Goal: Task Accomplishment & Management: Manage account settings

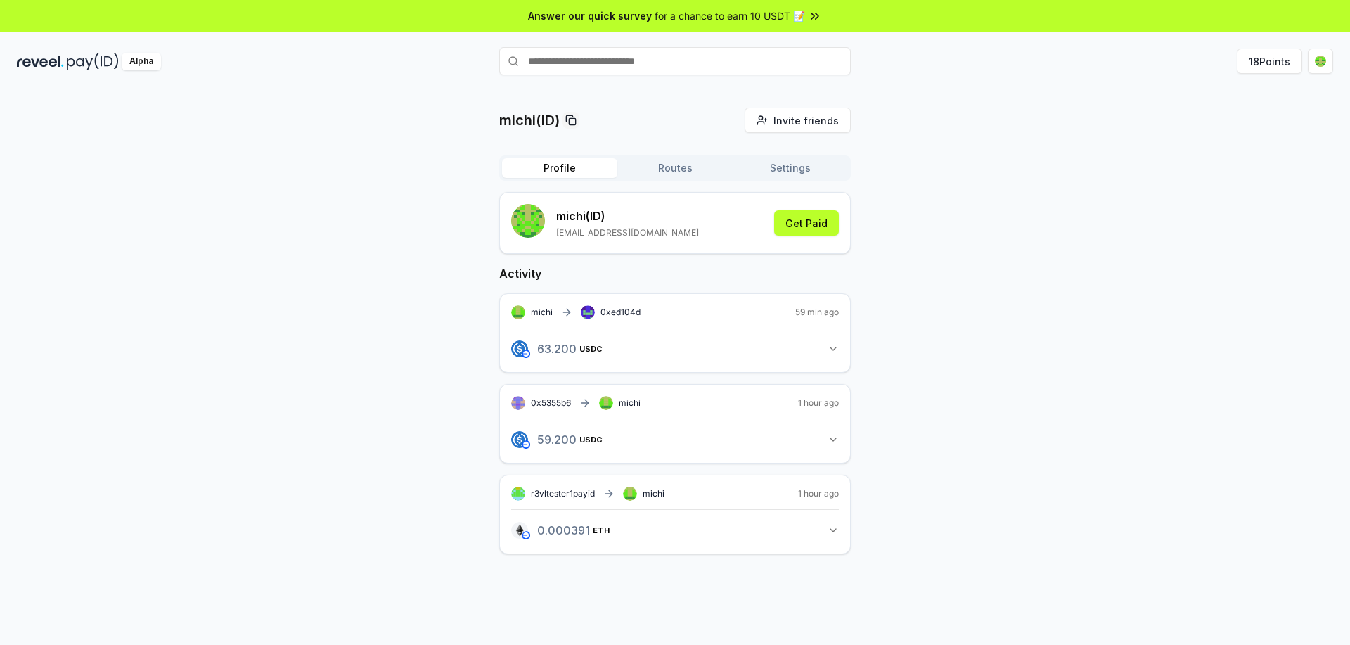
scroll to position [40, 0]
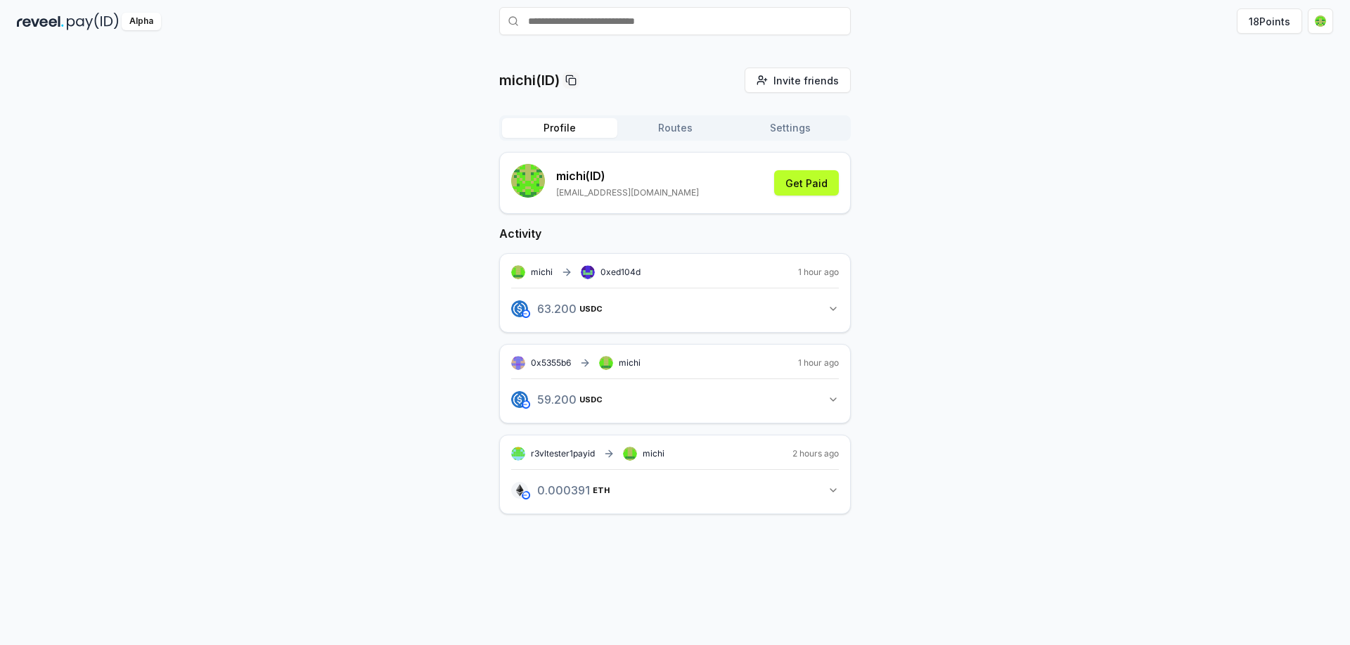
click at [699, 127] on button "Routes" at bounding box center [674, 128] width 115 height 20
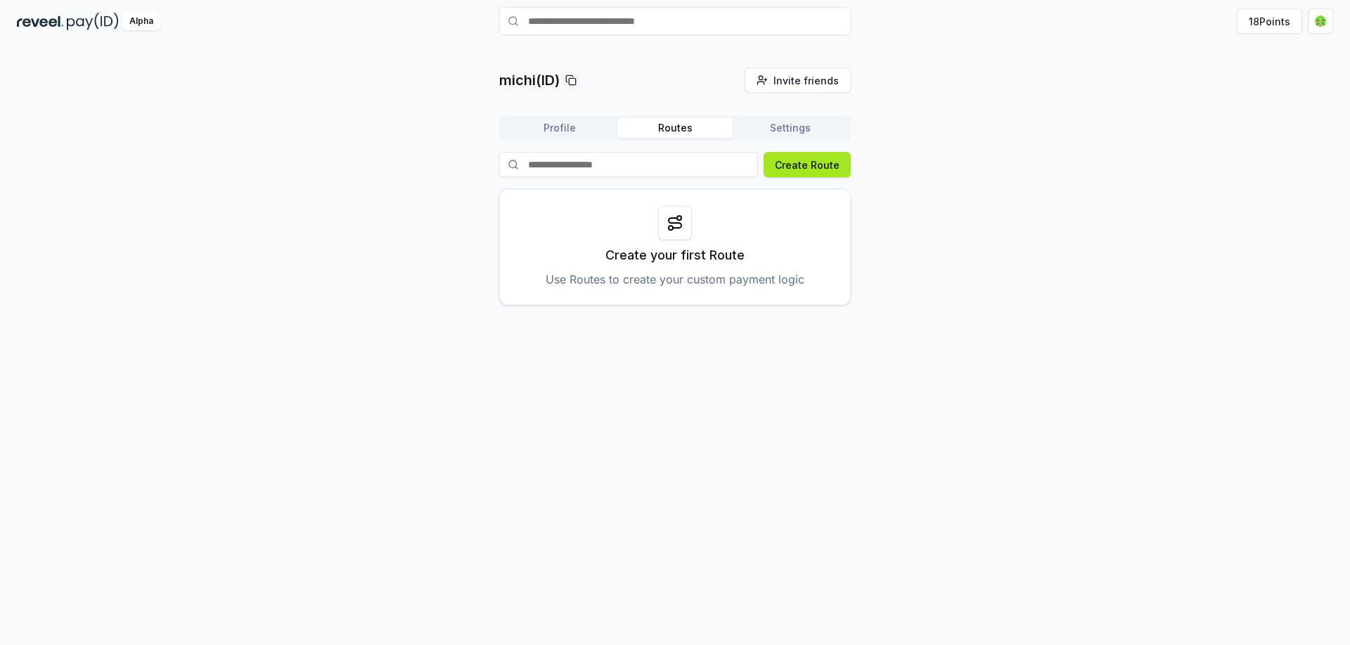
click at [810, 169] on button "Create Route" at bounding box center [806, 164] width 87 height 25
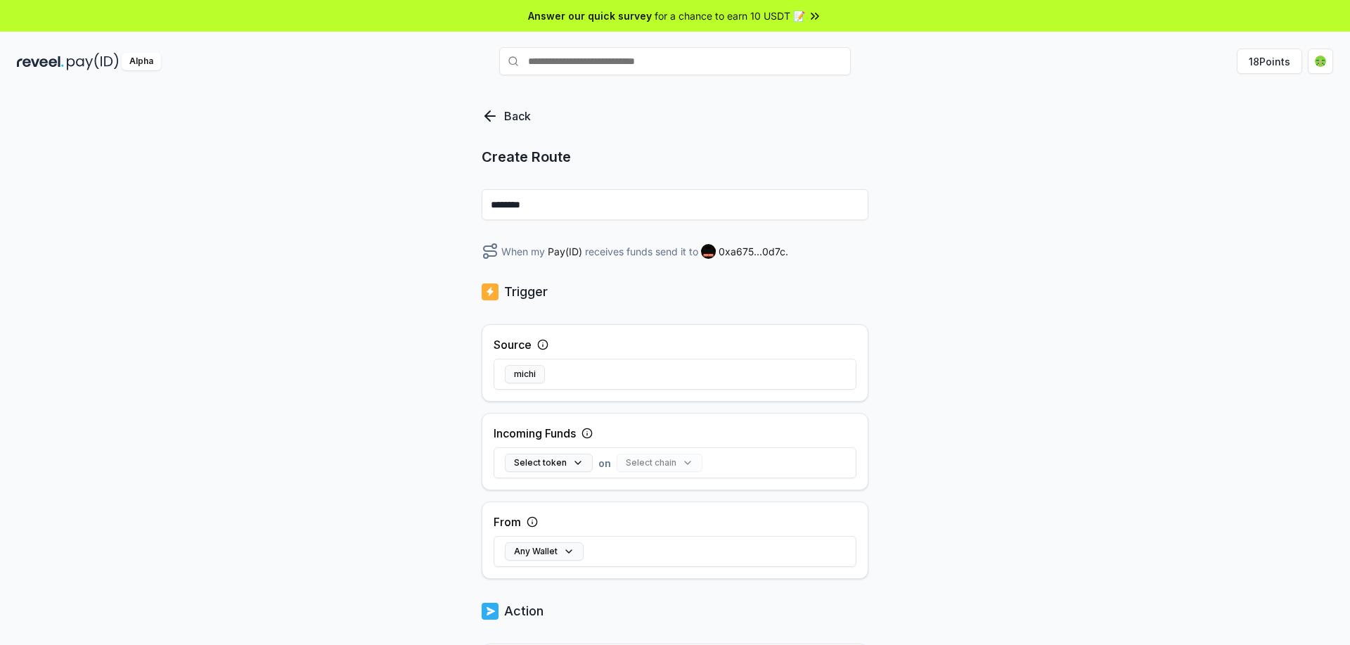
click at [588, 202] on input "********" at bounding box center [675, 204] width 387 height 31
type input "*"
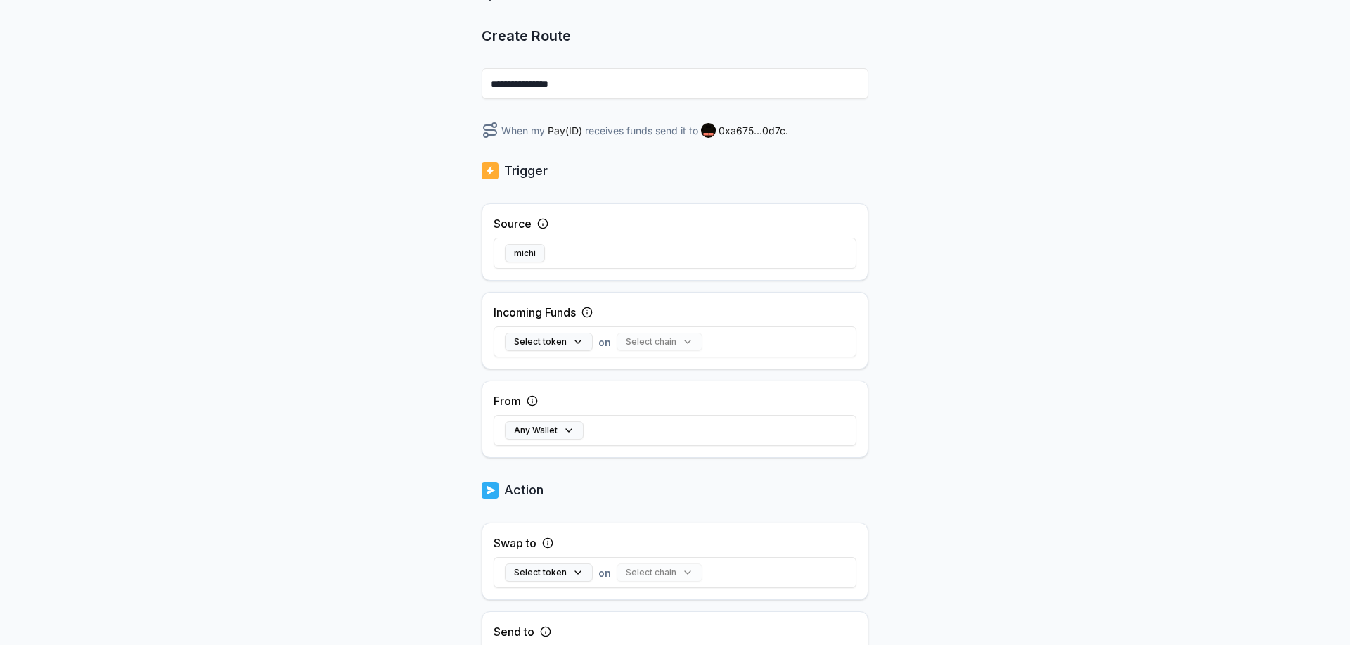
scroll to position [141, 0]
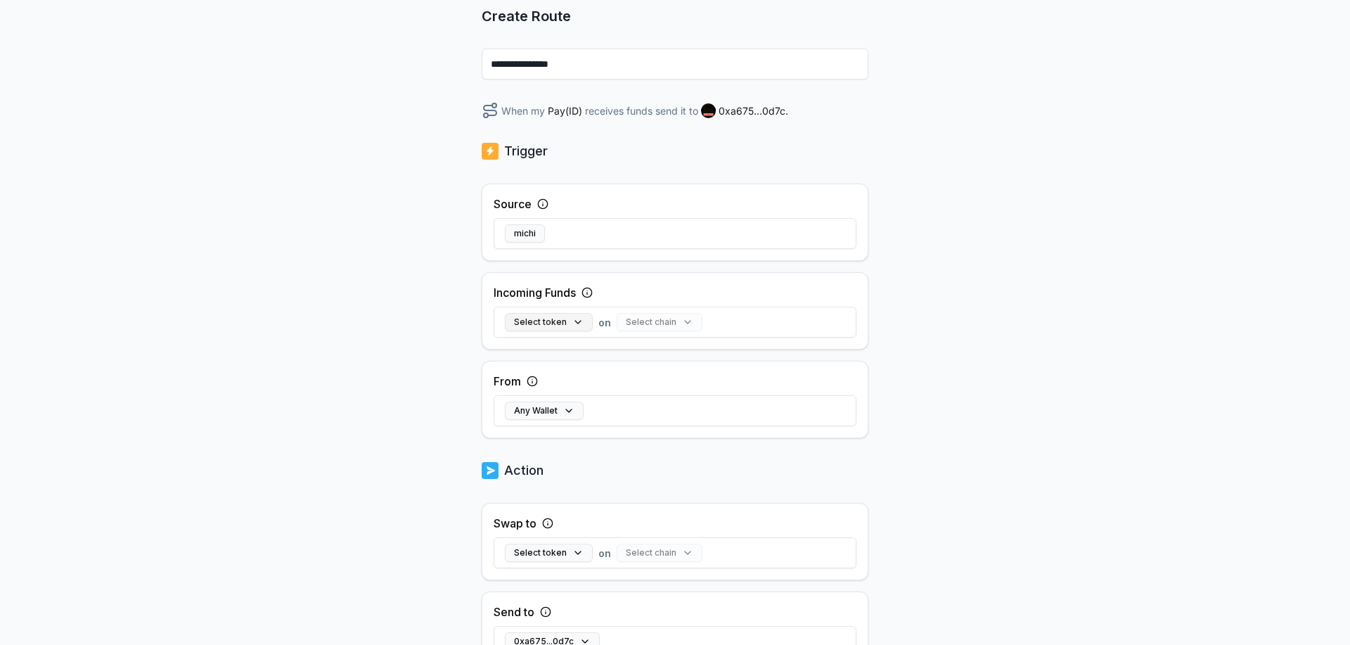
type input "**********"
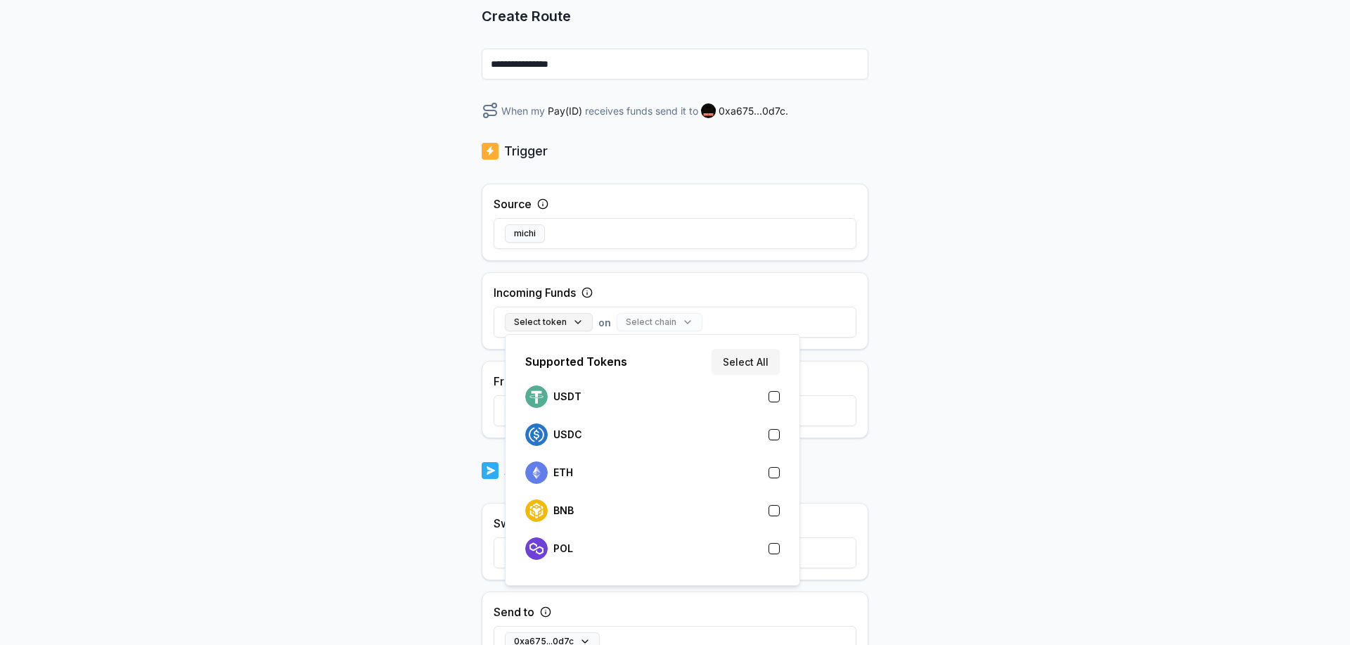
click at [539, 323] on button "Select token" at bounding box center [549, 322] width 88 height 18
click at [591, 399] on div "USDT" at bounding box center [652, 396] width 254 height 22
click at [618, 436] on div "USDC" at bounding box center [652, 434] width 254 height 22
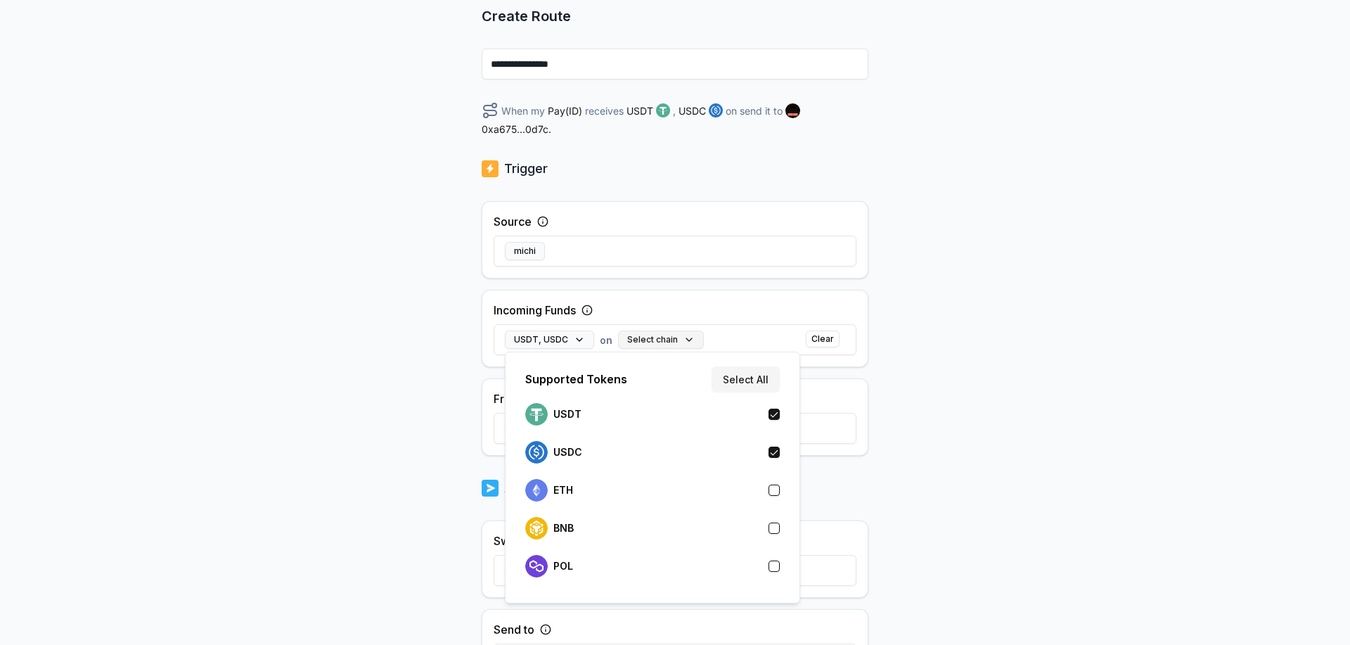
click at [669, 339] on button "Select chain" at bounding box center [661, 339] width 86 height 18
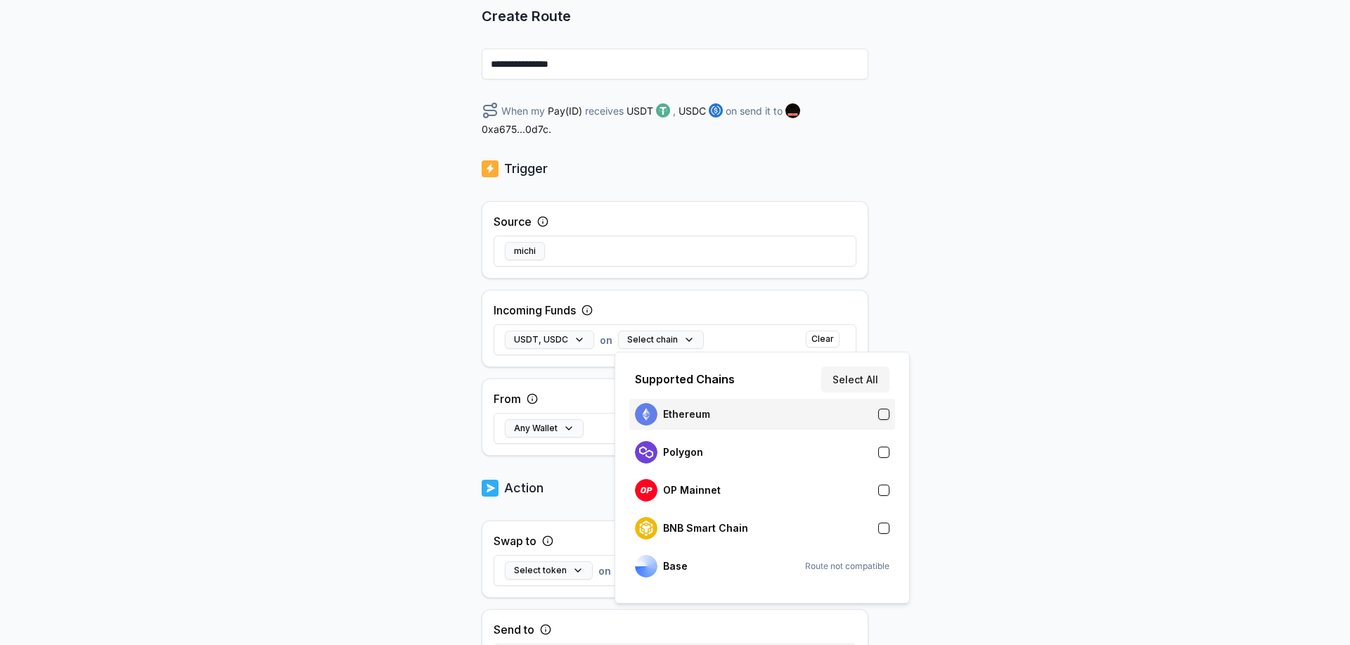
click at [702, 418] on p "Ethereum" at bounding box center [686, 413] width 47 height 11
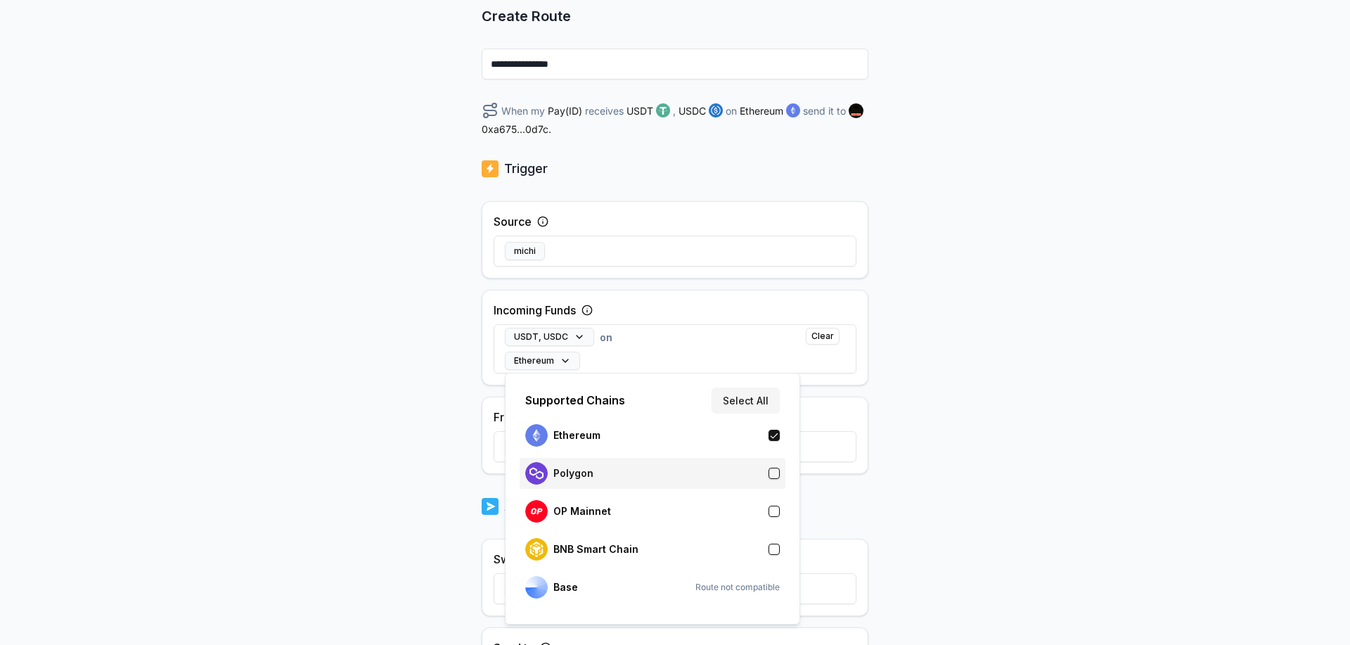
click at [626, 470] on div "Polygon" at bounding box center [652, 473] width 254 height 22
click at [620, 515] on div "OP Mainnet" at bounding box center [652, 511] width 254 height 22
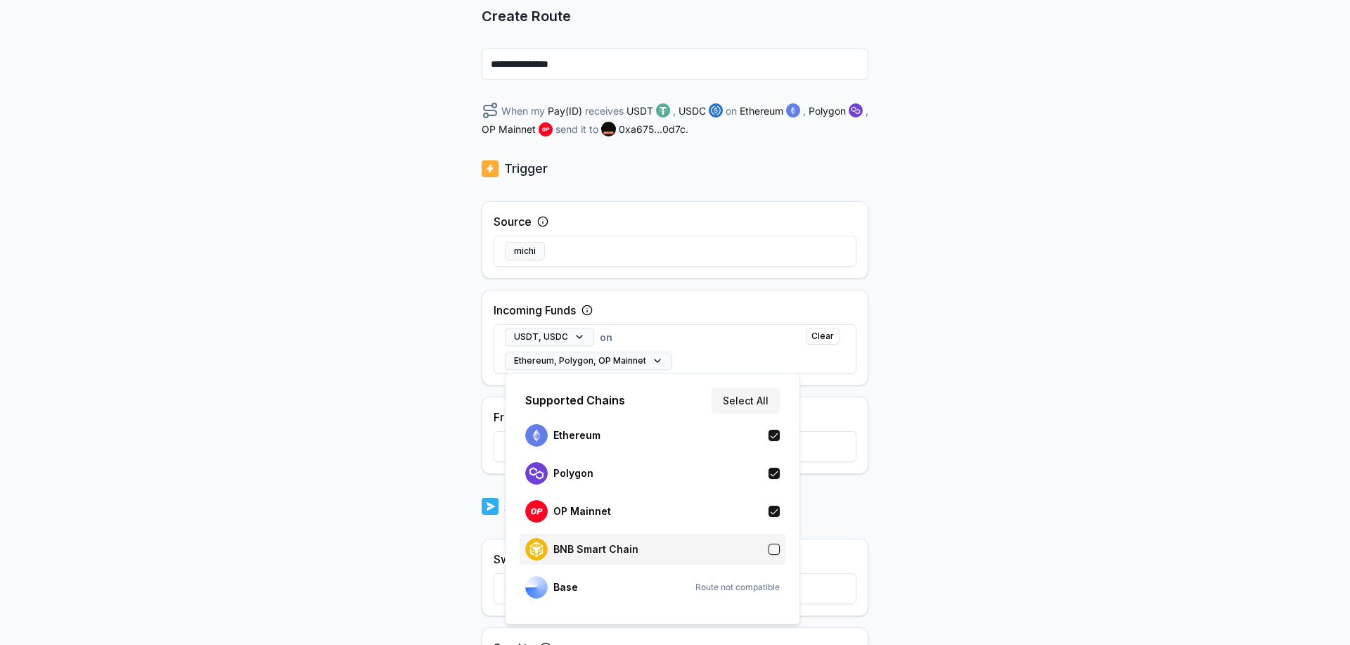
click at [612, 548] on p "BNB Smart Chain" at bounding box center [595, 548] width 85 height 11
click at [960, 296] on div "**********" at bounding box center [675, 241] width 1350 height 605
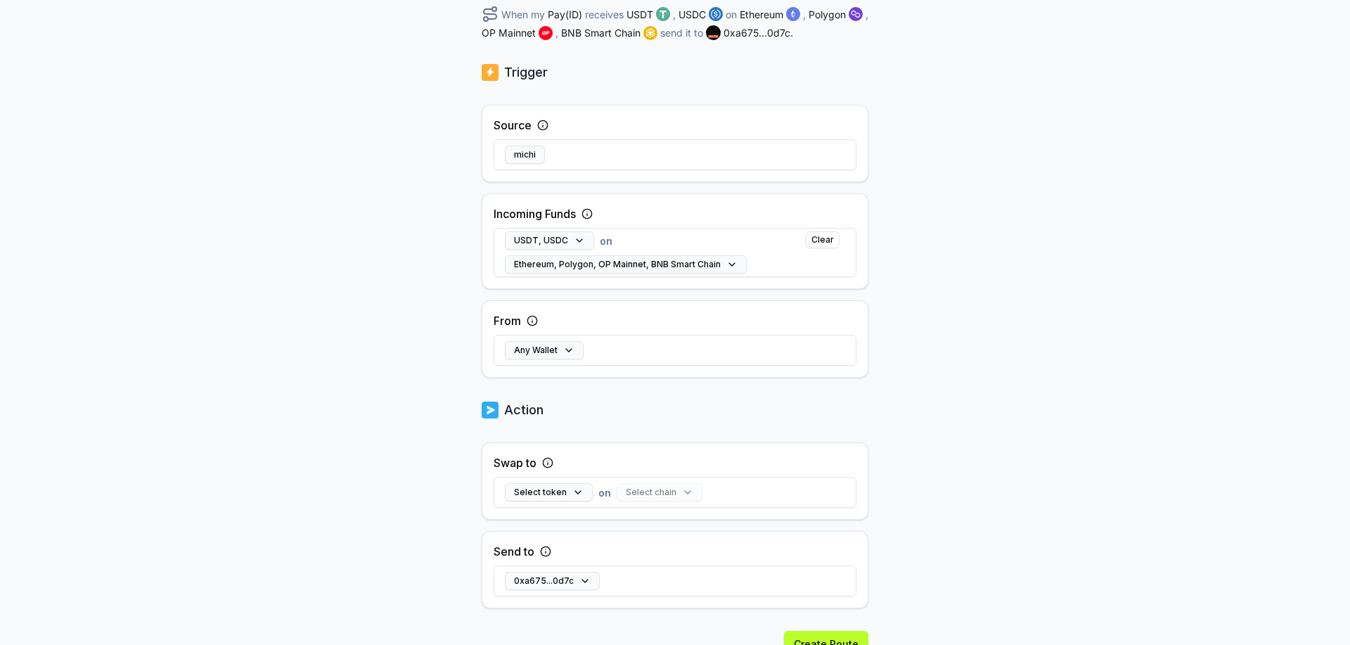
scroll to position [281, 0]
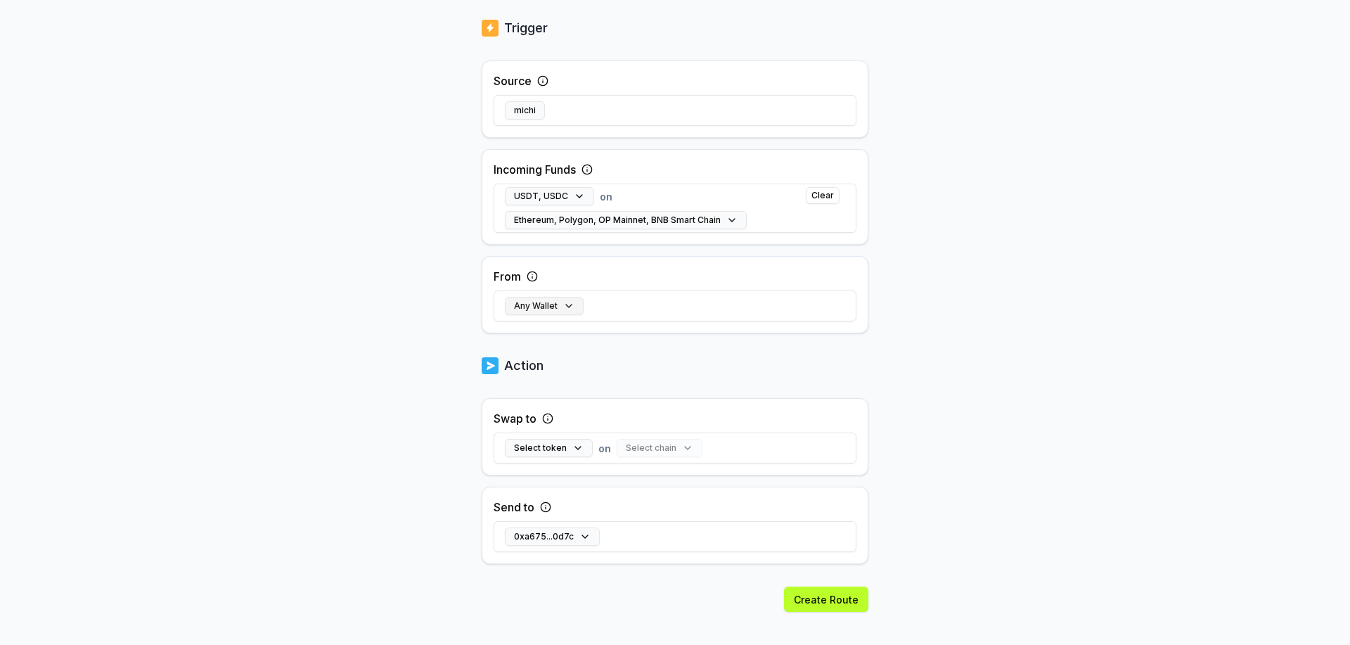
click at [534, 306] on button "Any Wallet" at bounding box center [544, 306] width 79 height 18
click at [1197, 316] on div "**********" at bounding box center [675, 100] width 1350 height 605
click at [562, 449] on button "Select token" at bounding box center [549, 448] width 88 height 18
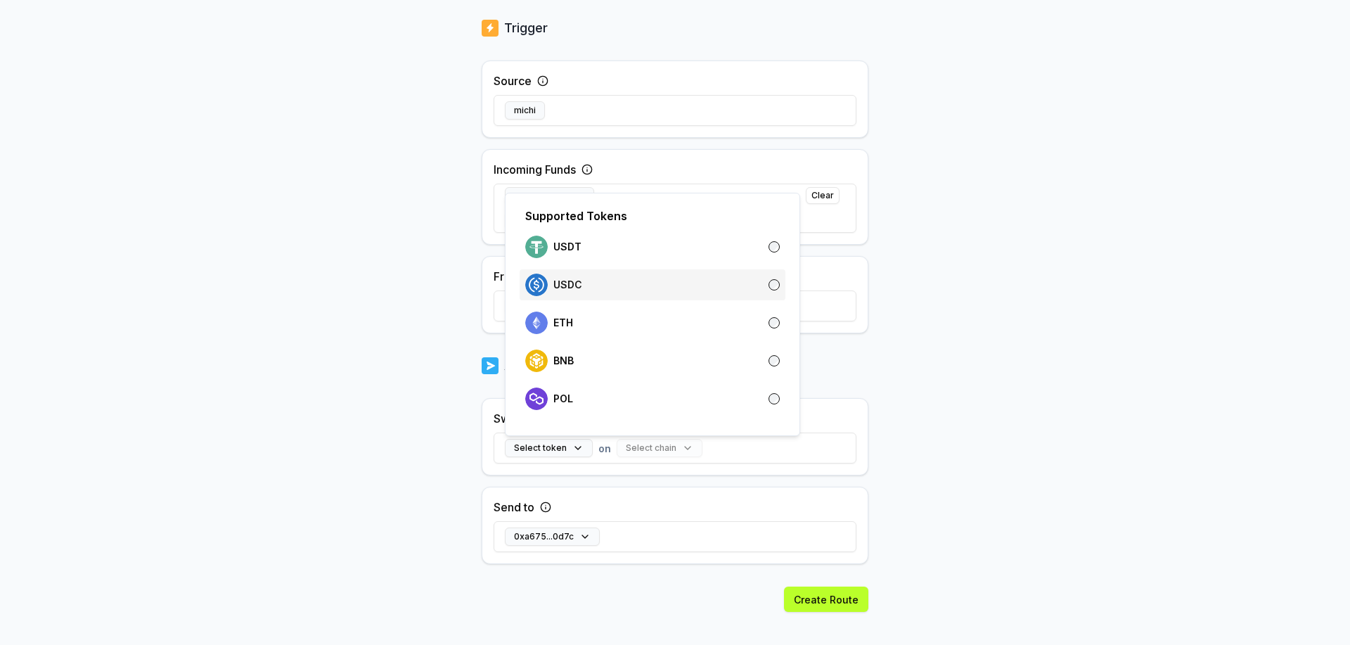
click at [600, 277] on div "USDC" at bounding box center [652, 284] width 254 height 22
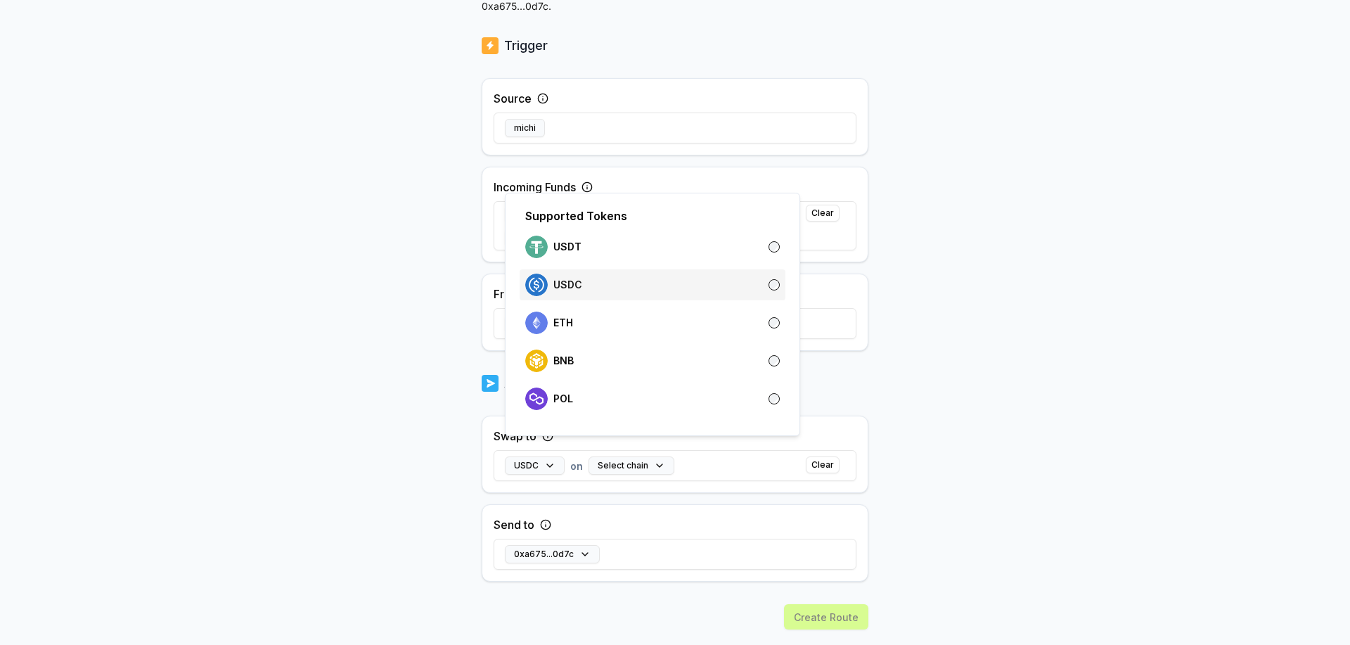
scroll to position [299, 0]
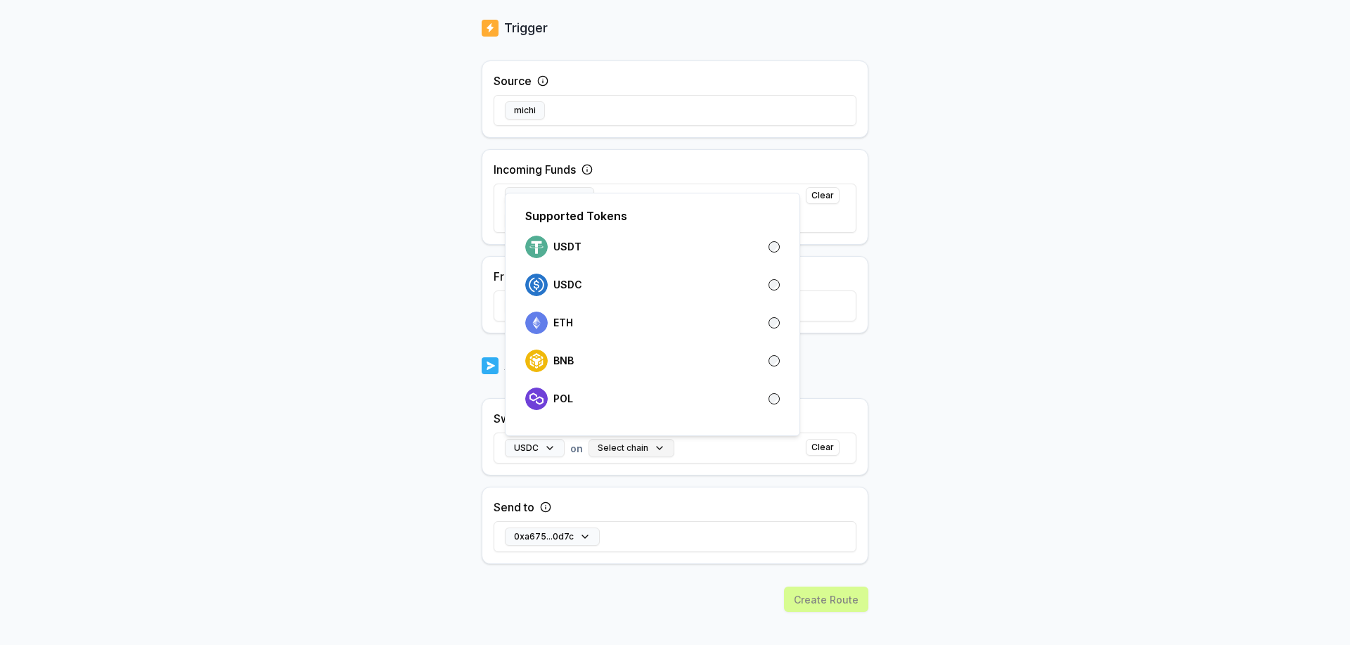
click at [631, 450] on button "Select chain" at bounding box center [631, 448] width 86 height 18
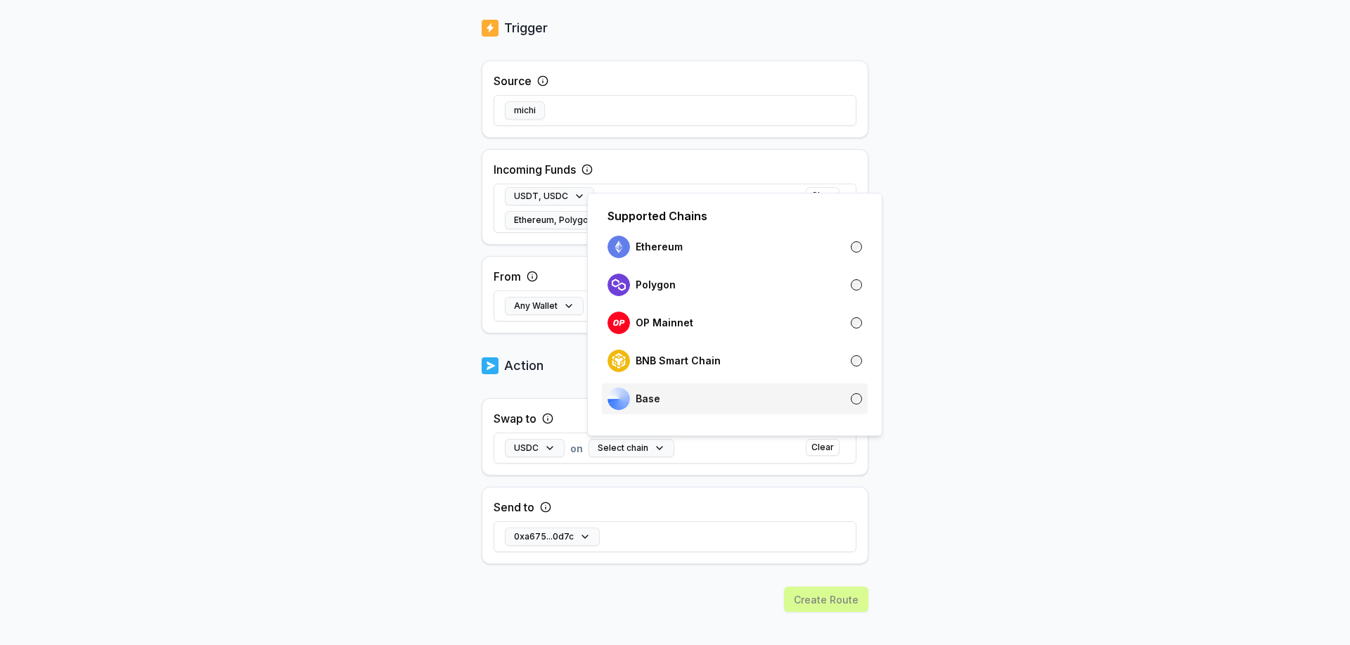
click at [654, 397] on p "Base" at bounding box center [647, 398] width 25 height 11
click at [1019, 371] on div "**********" at bounding box center [675, 83] width 1350 height 605
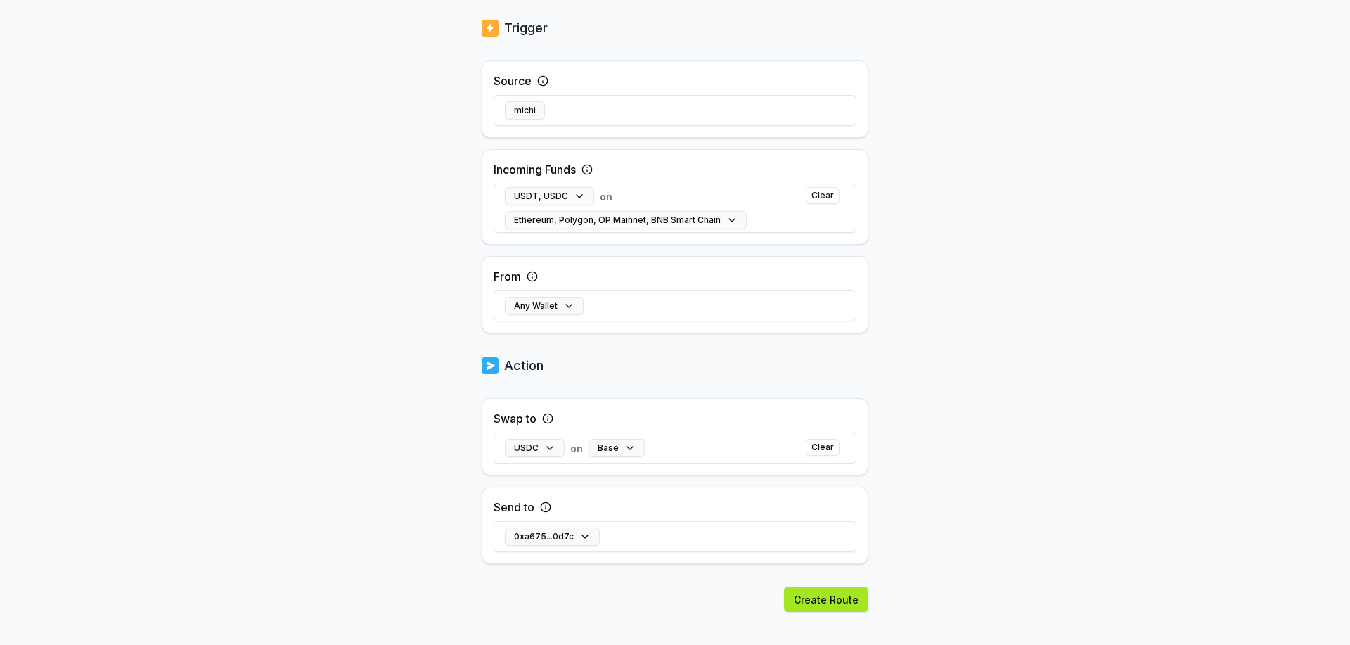
click at [832, 605] on button "Create Route" at bounding box center [826, 598] width 84 height 25
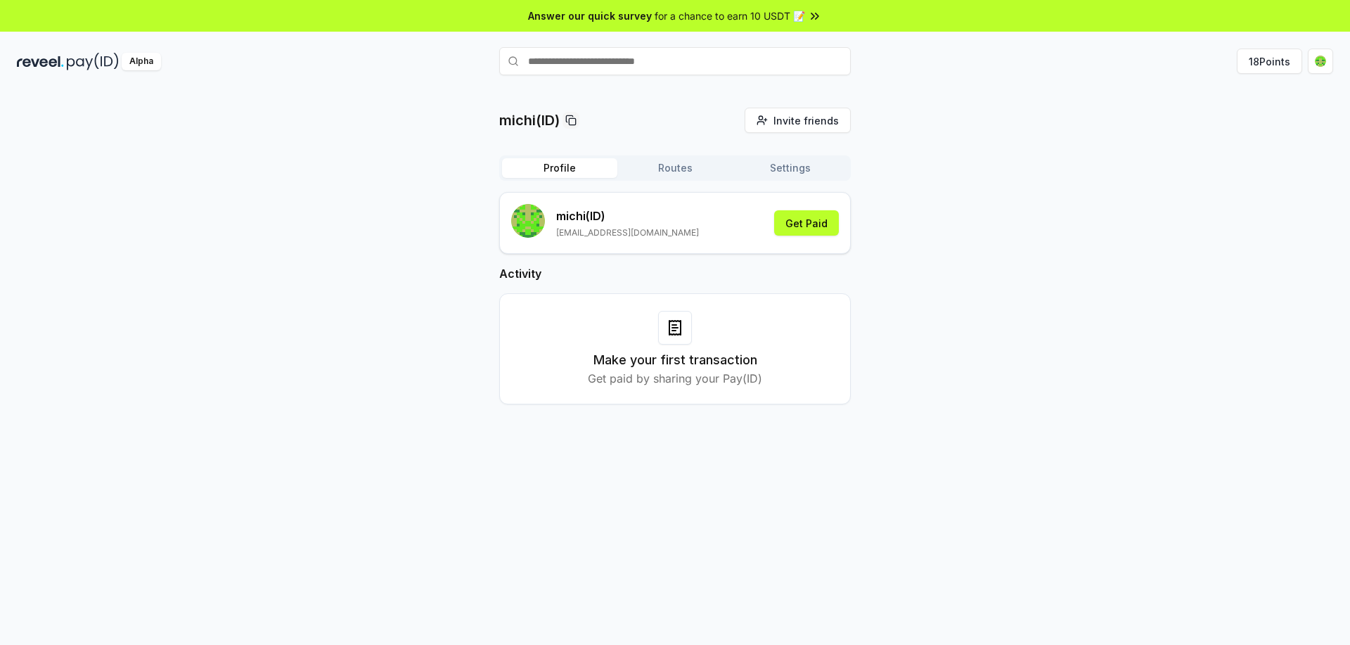
click at [555, 169] on button "Profile" at bounding box center [559, 168] width 115 height 20
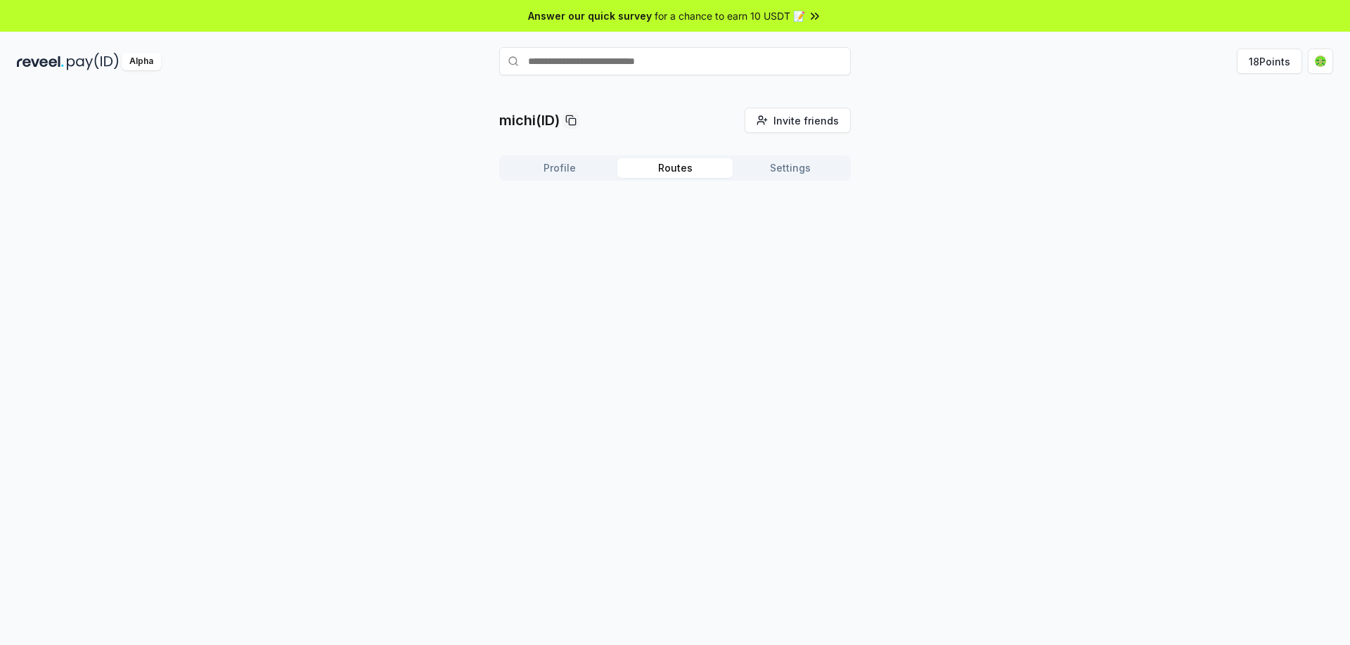
click at [686, 171] on button "Routes" at bounding box center [674, 168] width 115 height 20
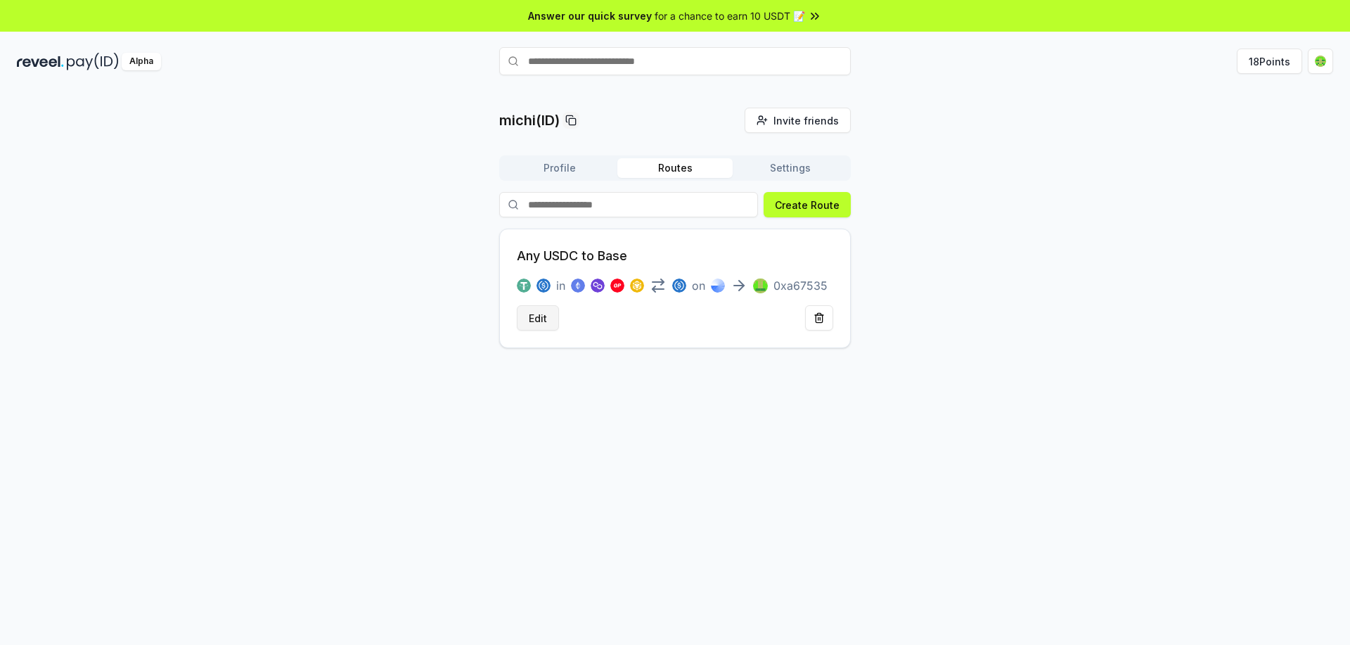
click at [539, 311] on button "Edit" at bounding box center [538, 317] width 42 height 25
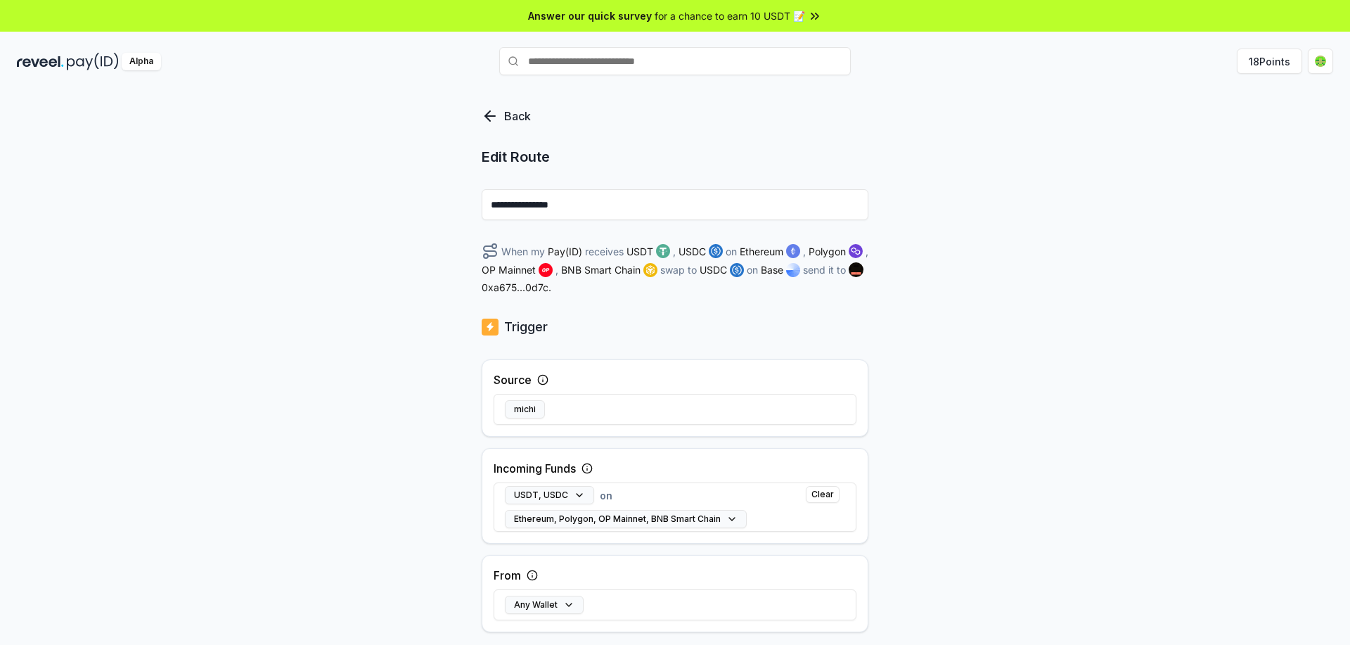
click at [484, 115] on icon at bounding box center [490, 116] width 17 height 17
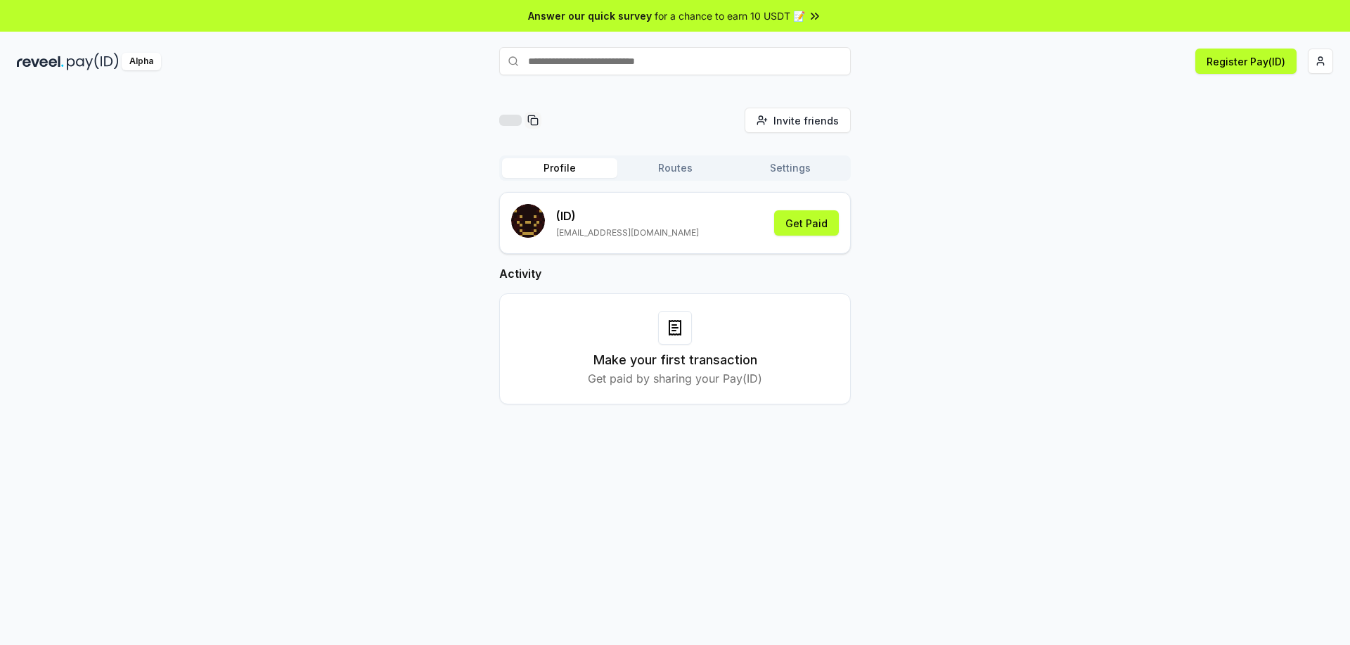
click at [555, 169] on button "Profile" at bounding box center [559, 168] width 115 height 20
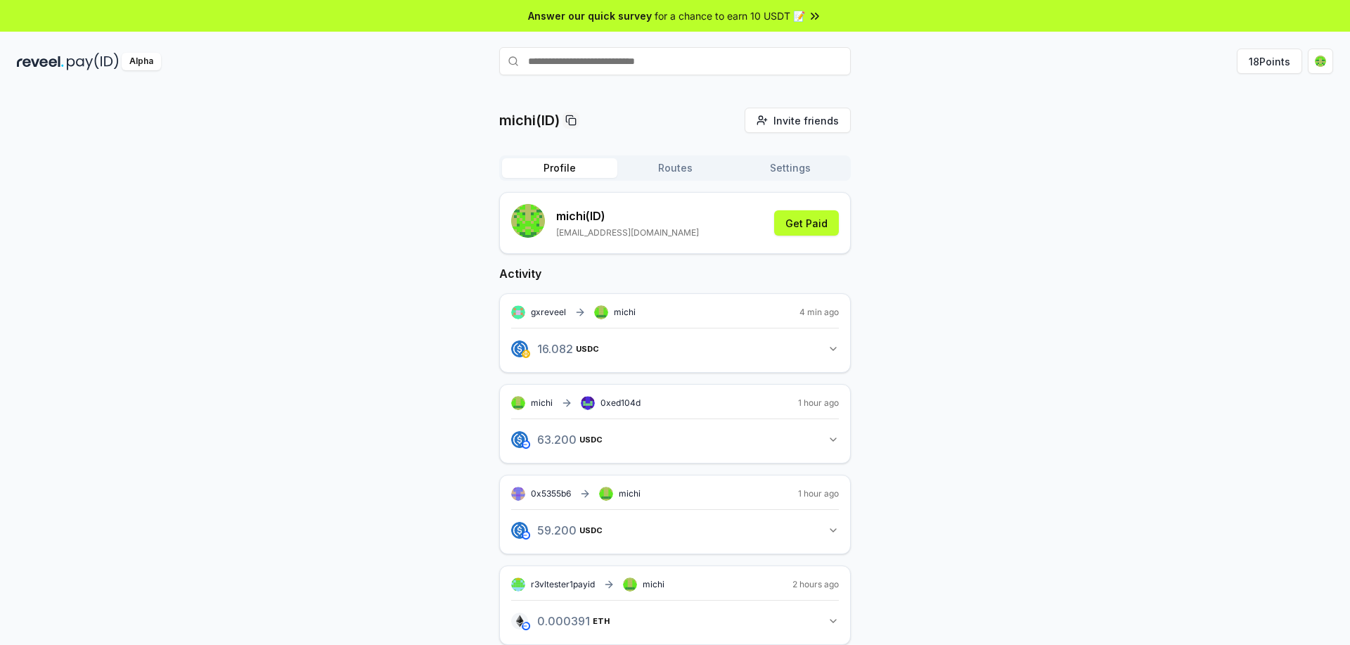
click at [834, 348] on icon "button" at bounding box center [832, 348] width 11 height 11
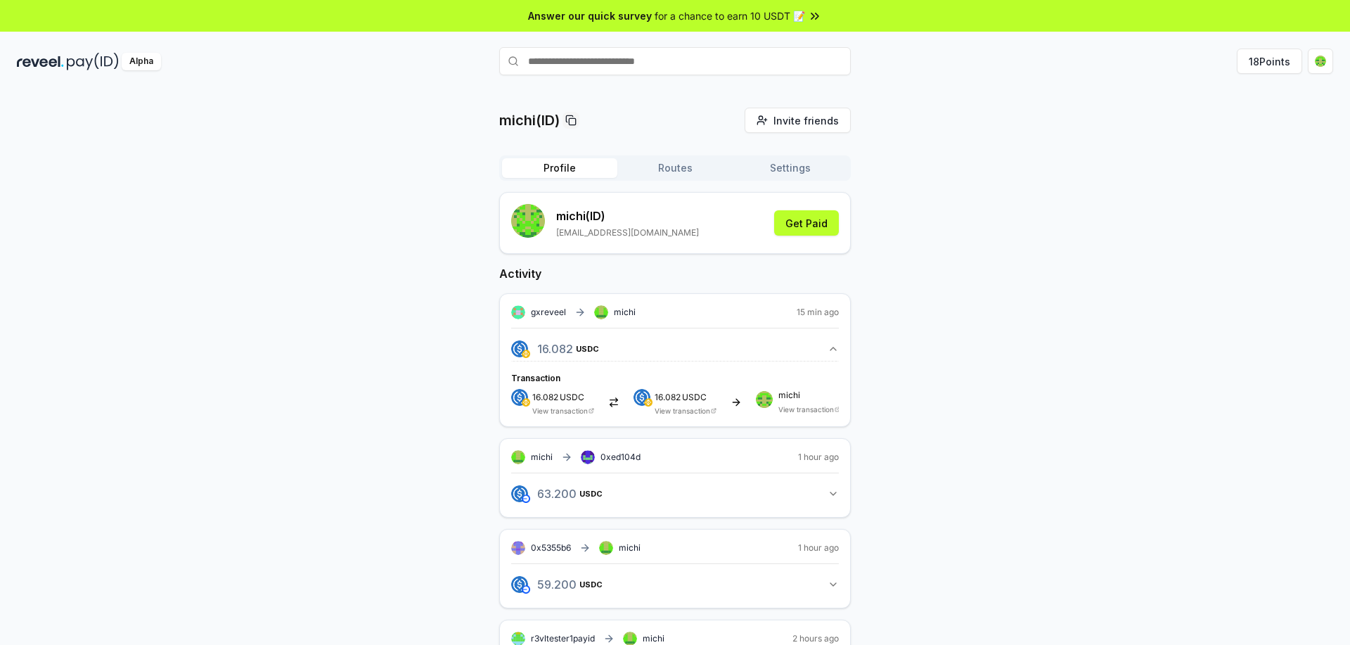
click at [688, 411] on link "View transaction" at bounding box center [682, 410] width 56 height 8
click at [579, 411] on link "View transaction" at bounding box center [560, 410] width 56 height 8
click at [677, 398] on span "16.082" at bounding box center [667, 397] width 26 height 11
click at [694, 410] on link "View transaction" at bounding box center [682, 410] width 56 height 8
